Goal: Navigation & Orientation: Go to known website

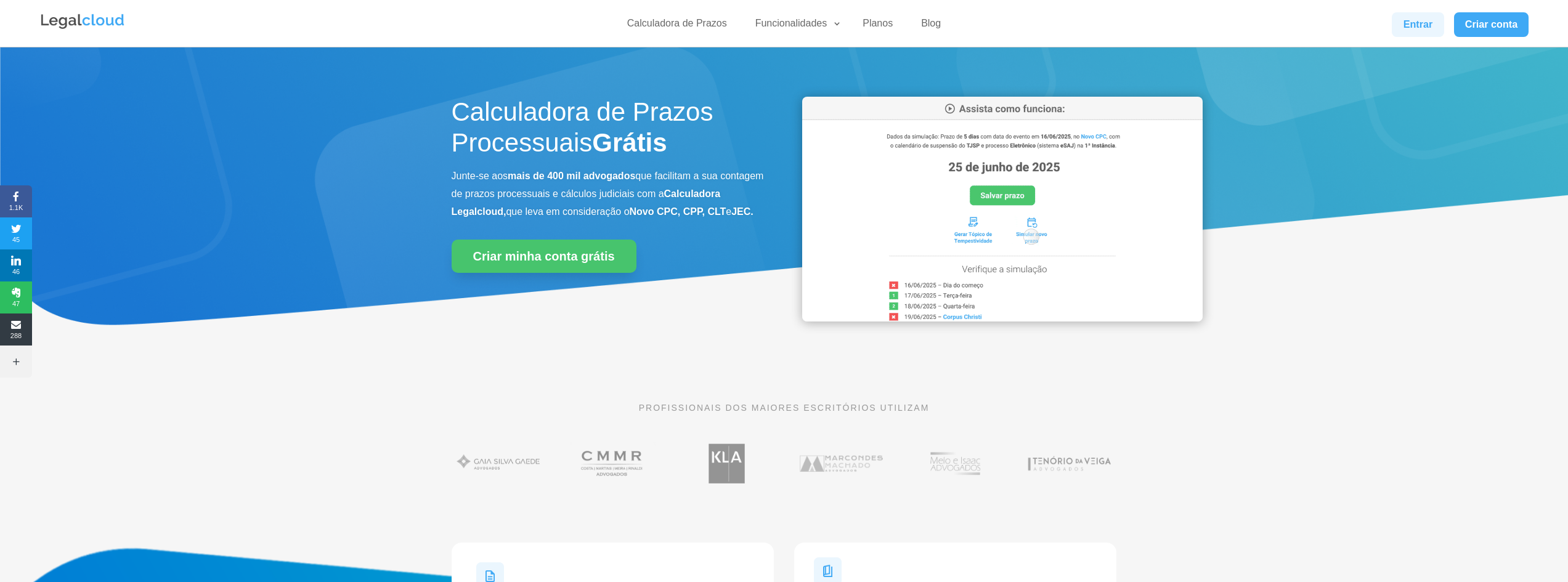
click at [1400, 29] on link "Entrar" at bounding box center [1417, 24] width 52 height 24
